Goal: Information Seeking & Learning: Learn about a topic

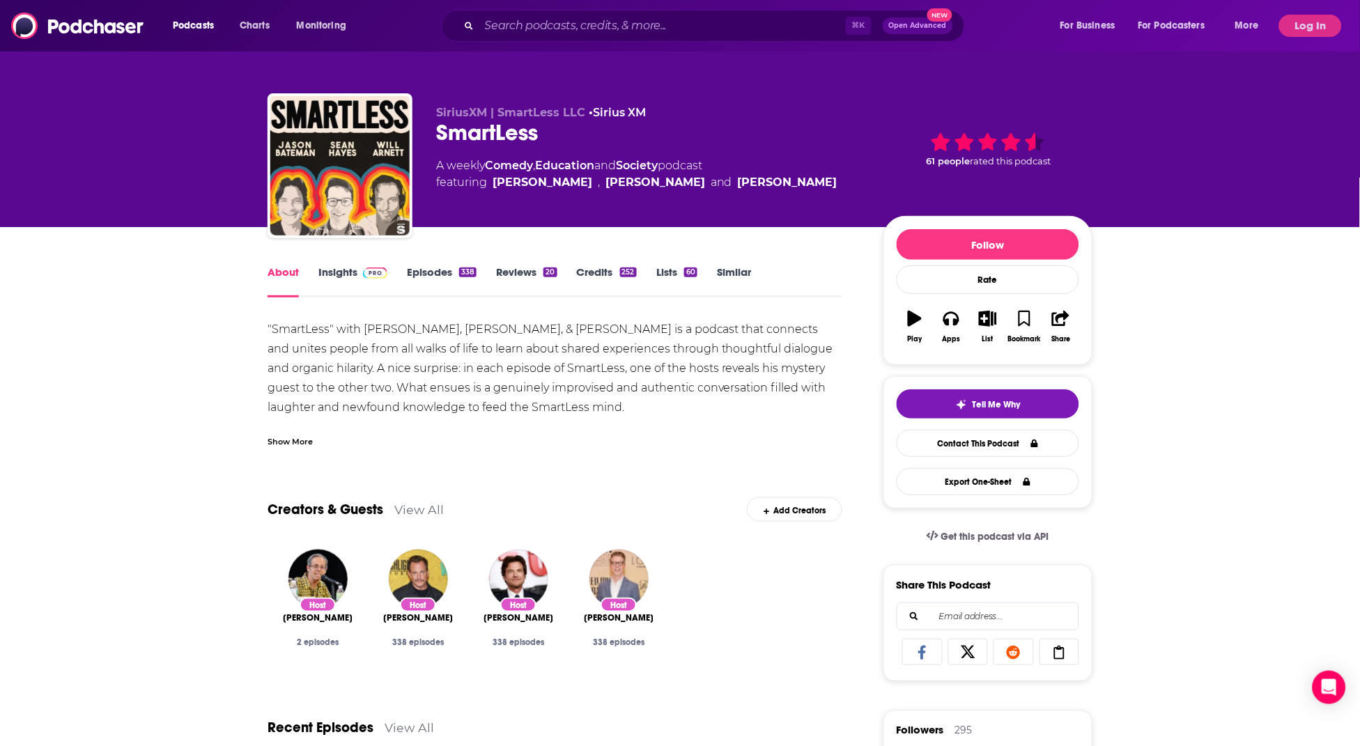
click at [424, 268] on link "Episodes 338" at bounding box center [442, 281] width 70 height 32
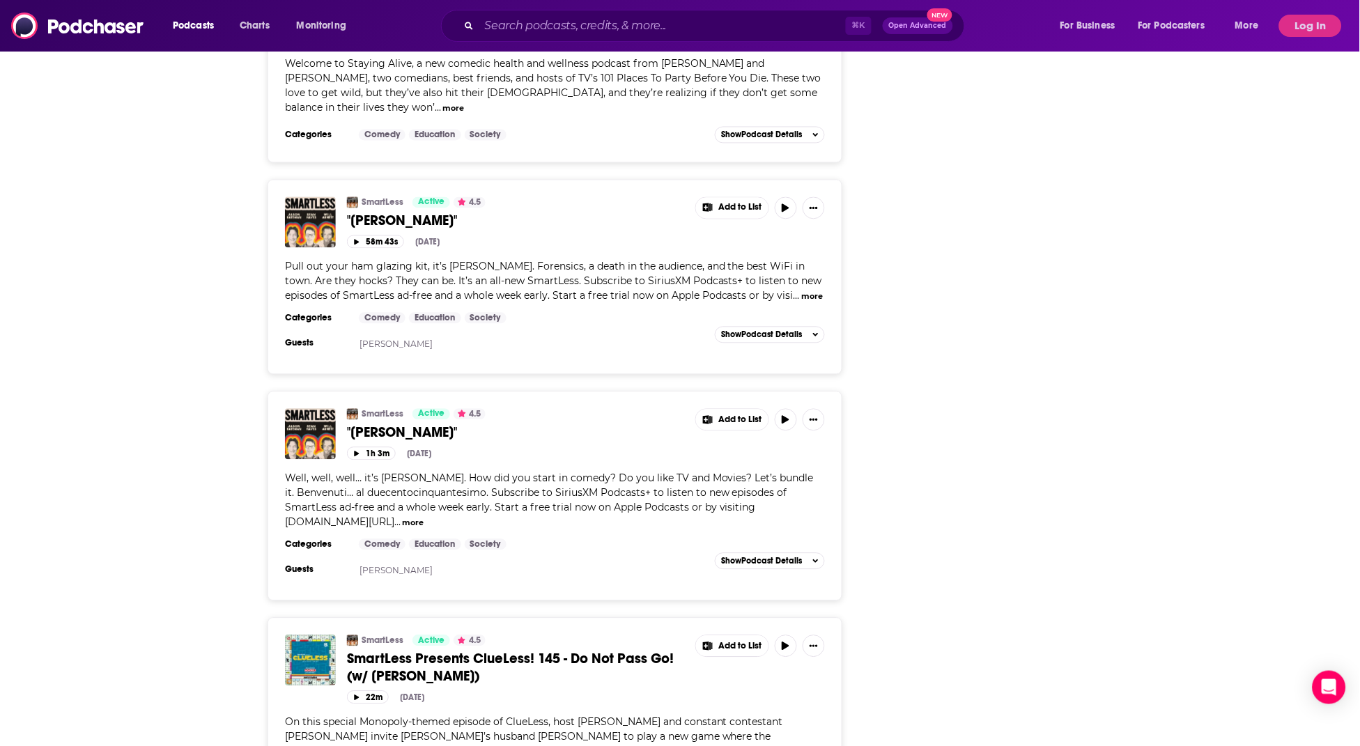
scroll to position [5020, 0]
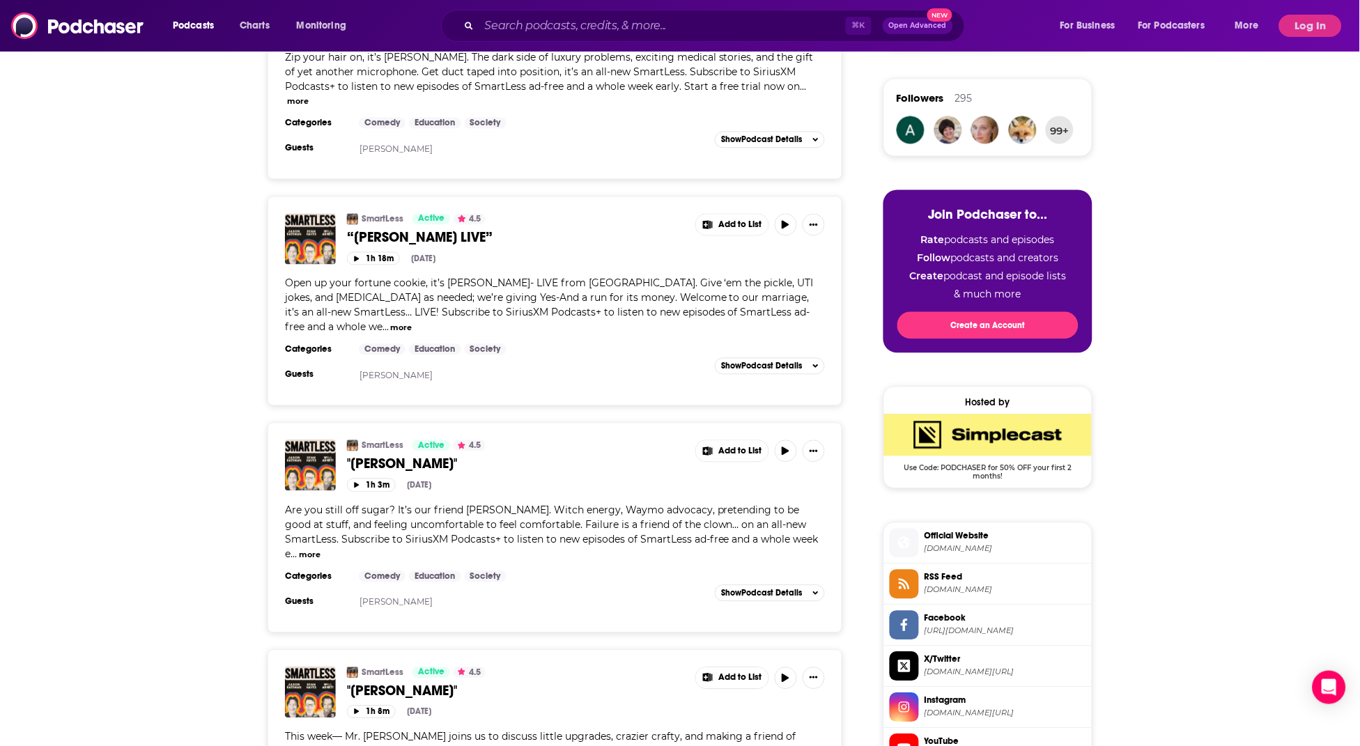
scroll to position [658, 0]
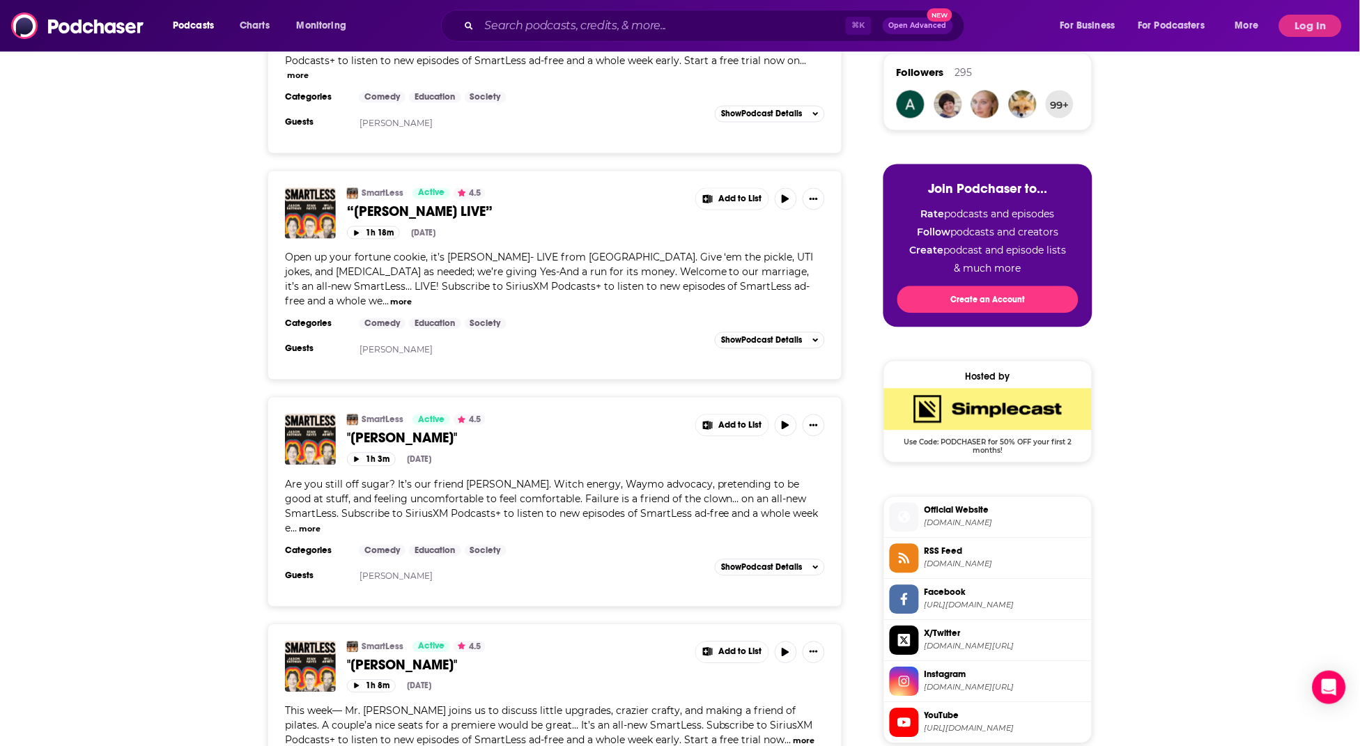
click at [419, 203] on span "“[PERSON_NAME] LIVE”" at bounding box center [420, 211] width 146 height 17
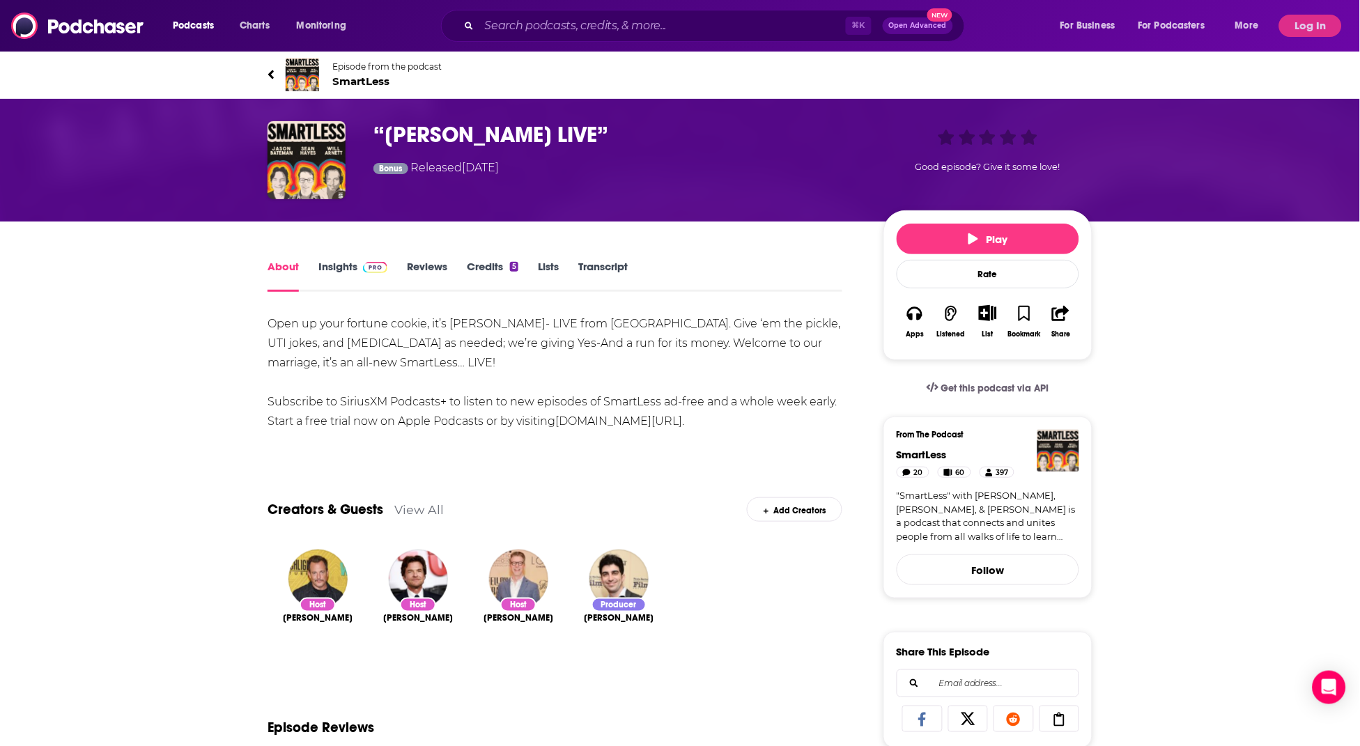
scroll to position [61, 0]
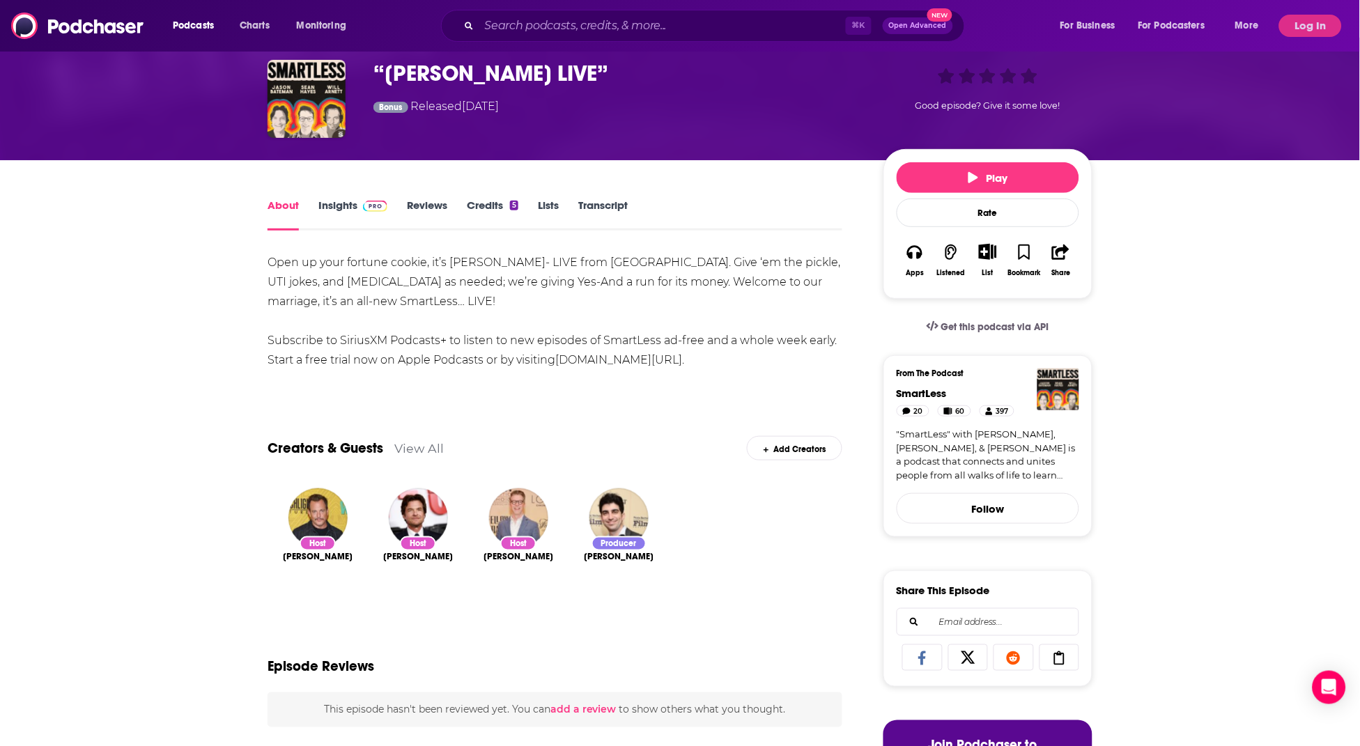
click at [341, 205] on link "Insights" at bounding box center [352, 215] width 69 height 32
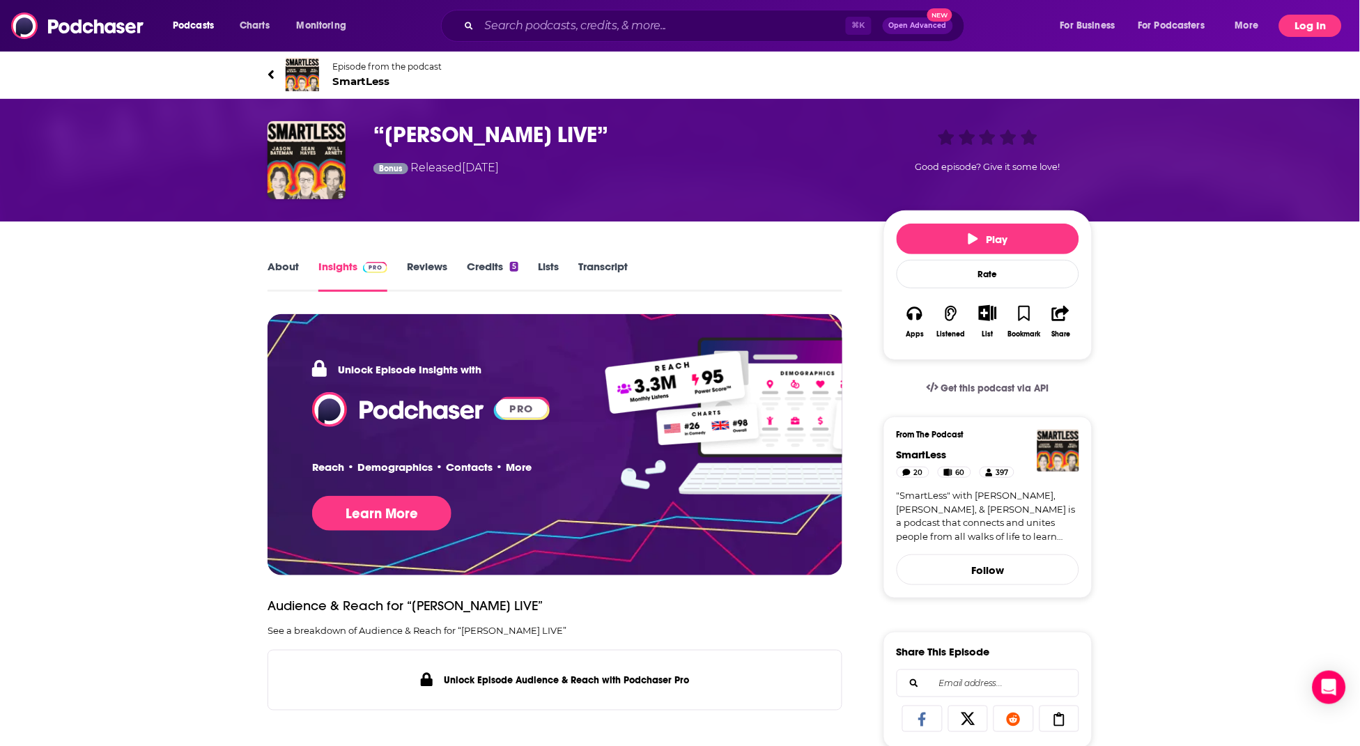
click at [1288, 29] on button "Log In" at bounding box center [1310, 26] width 63 height 22
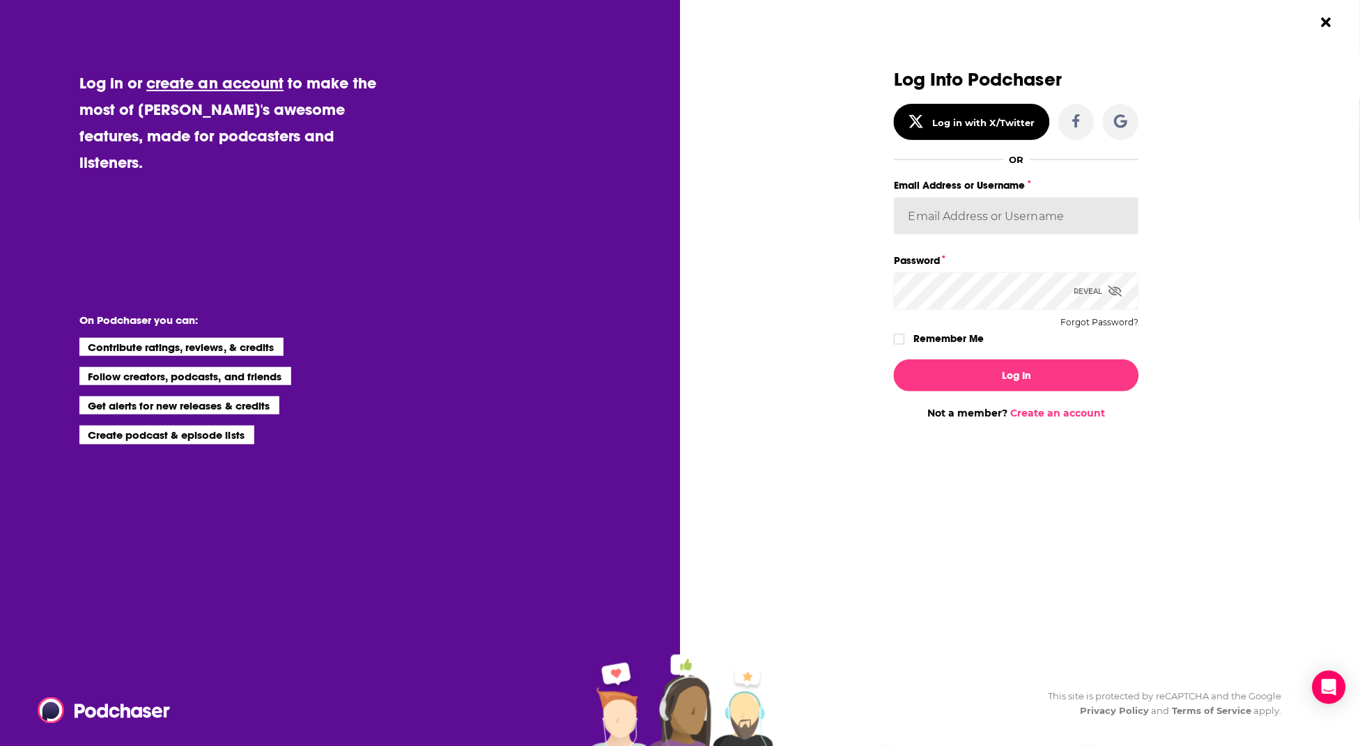
type input "[PERSON_NAME].[PERSON_NAME]"
click at [1017, 374] on button "Log In" at bounding box center [1016, 376] width 245 height 32
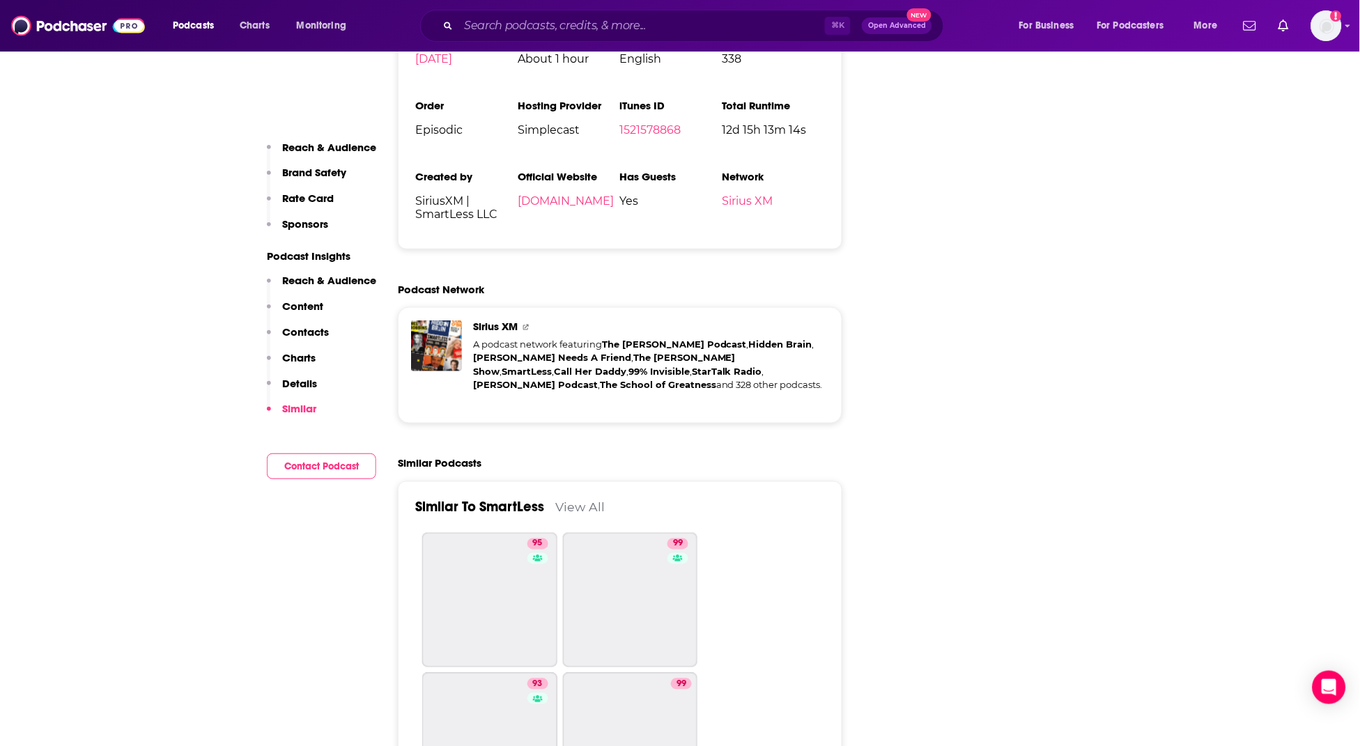
scroll to position [7841, 0]
